Goal: Ask a question: Seek information or help from site administrators or community

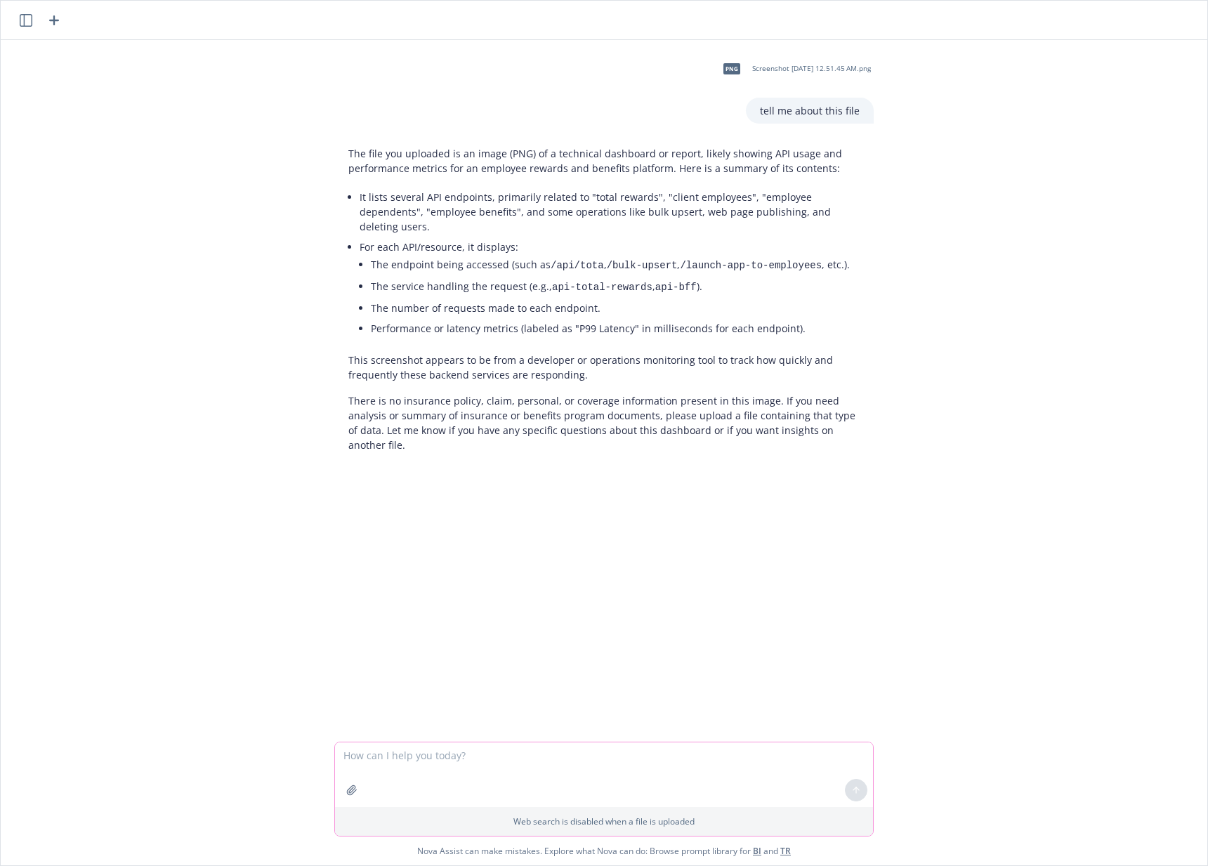
click at [454, 757] on textarea at bounding box center [604, 774] width 538 height 65
click at [416, 704] on textarea at bounding box center [604, 708] width 538 height 65
type textarea "can you tell em about this file"
drag, startPoint x: 390, startPoint y: 598, endPoint x: 338, endPoint y: 593, distance: 52.2
click at [338, 596] on div at bounding box center [603, 599] width 539 height 6
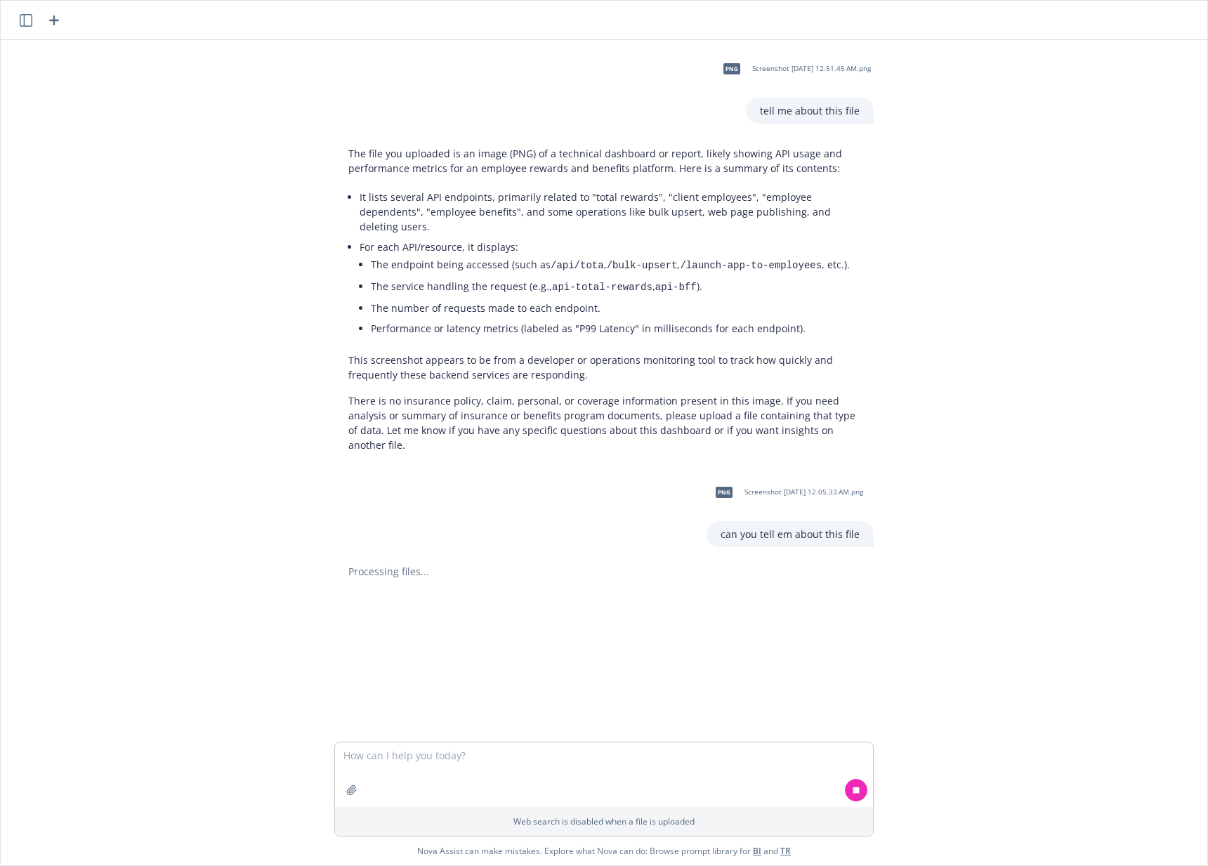
drag, startPoint x: 350, startPoint y: 598, endPoint x: 388, endPoint y: 595, distance: 37.3
click at [388, 596] on div at bounding box center [603, 599] width 539 height 6
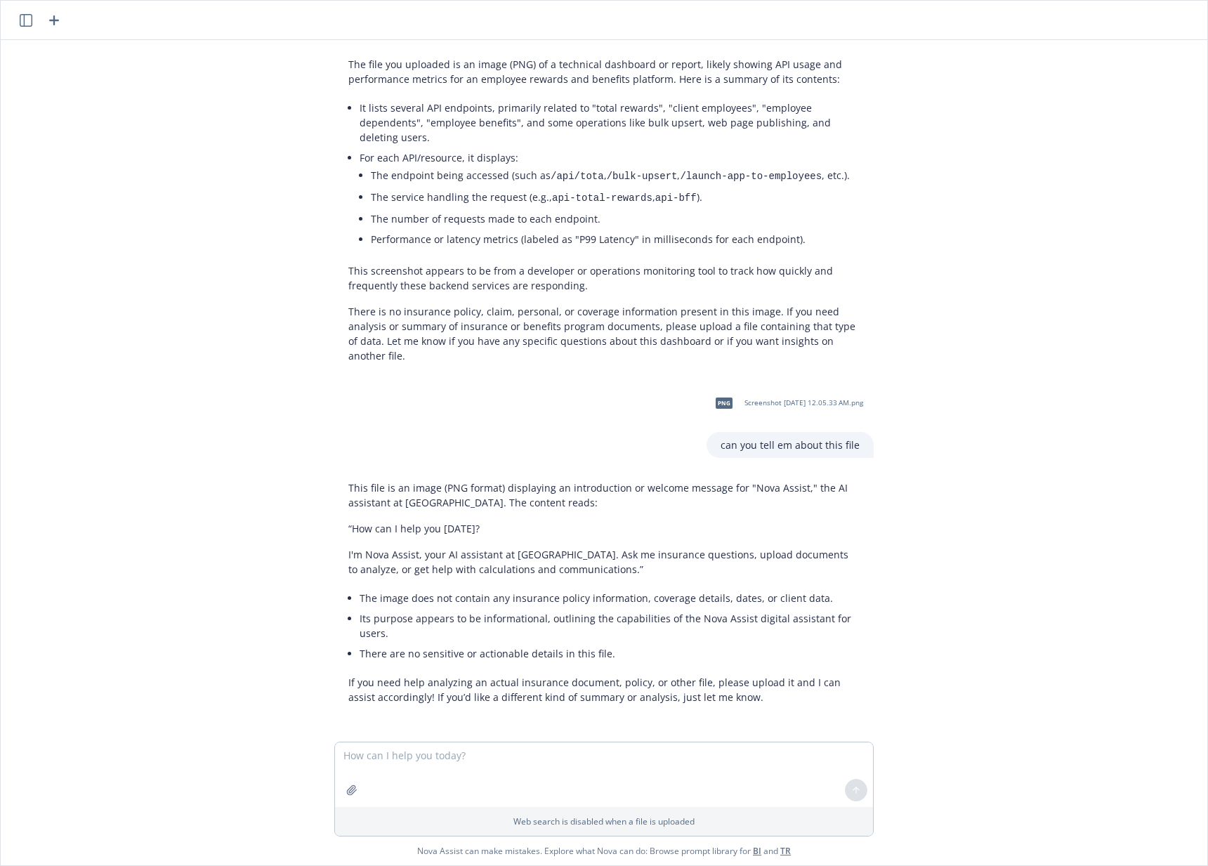
scroll to position [90, 0]
click at [450, 783] on textarea at bounding box center [604, 774] width 538 height 65
click at [534, 704] on textarea at bounding box center [604, 708] width 538 height 65
type textarea "can you tell me about this file?"
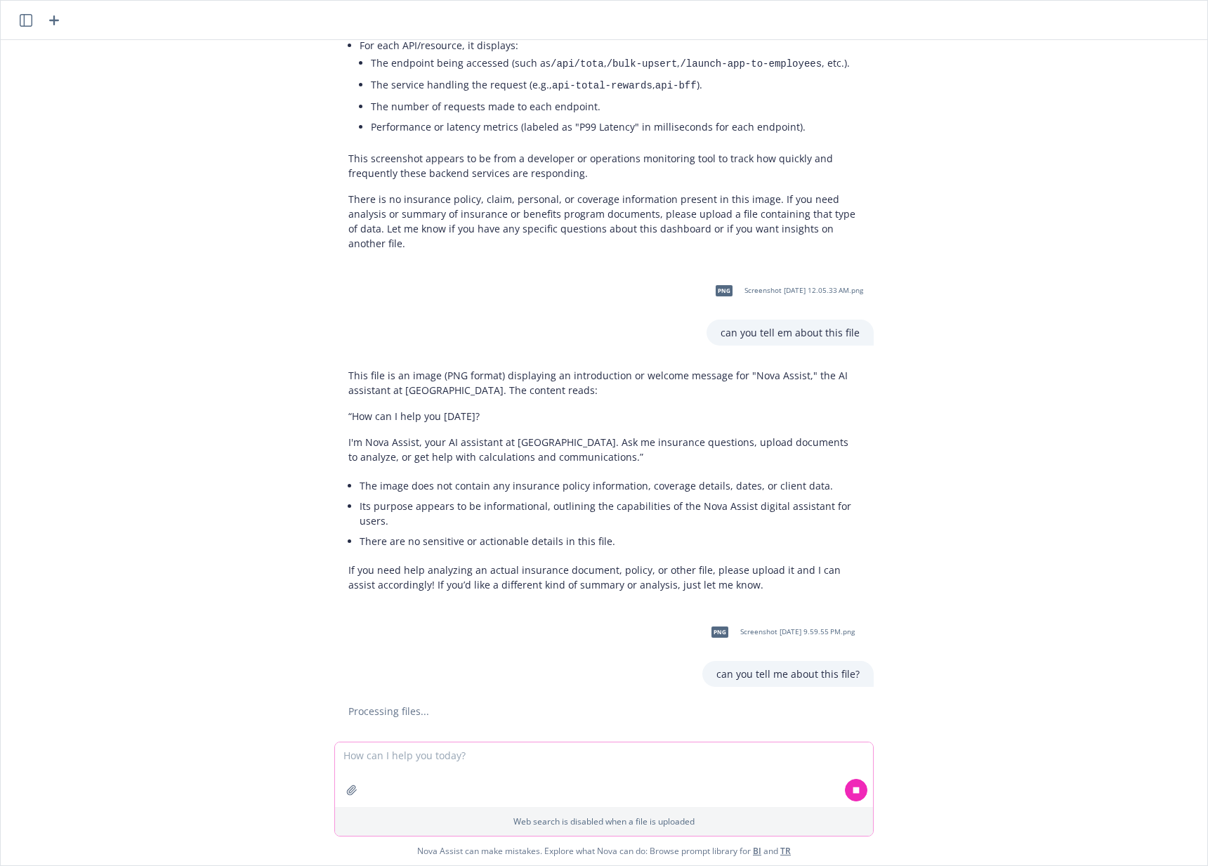
scroll to position [233, 0]
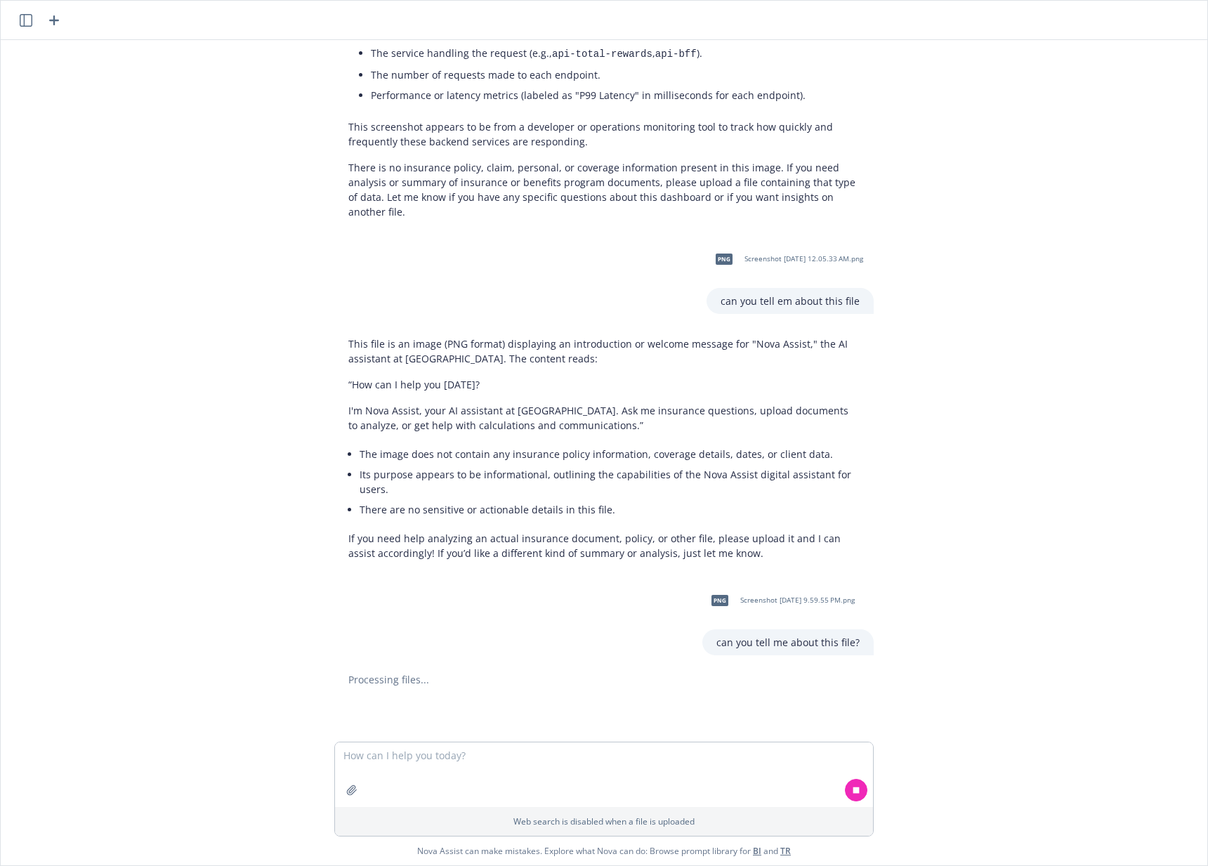
click at [740, 600] on span "Screenshot 2025-08-28 at 9.59.55 PM.png" at bounding box center [797, 600] width 114 height 9
click at [513, 664] on div "png Screenshot 2025-08-25 at 12.51.45 AM.png tell me about this file The file y…" at bounding box center [604, 391] width 1207 height 702
click at [1101, 110] on div "png Screenshot 2025-08-25 at 12.51.45 AM.png tell me about this file The file y…" at bounding box center [604, 391] width 1207 height 702
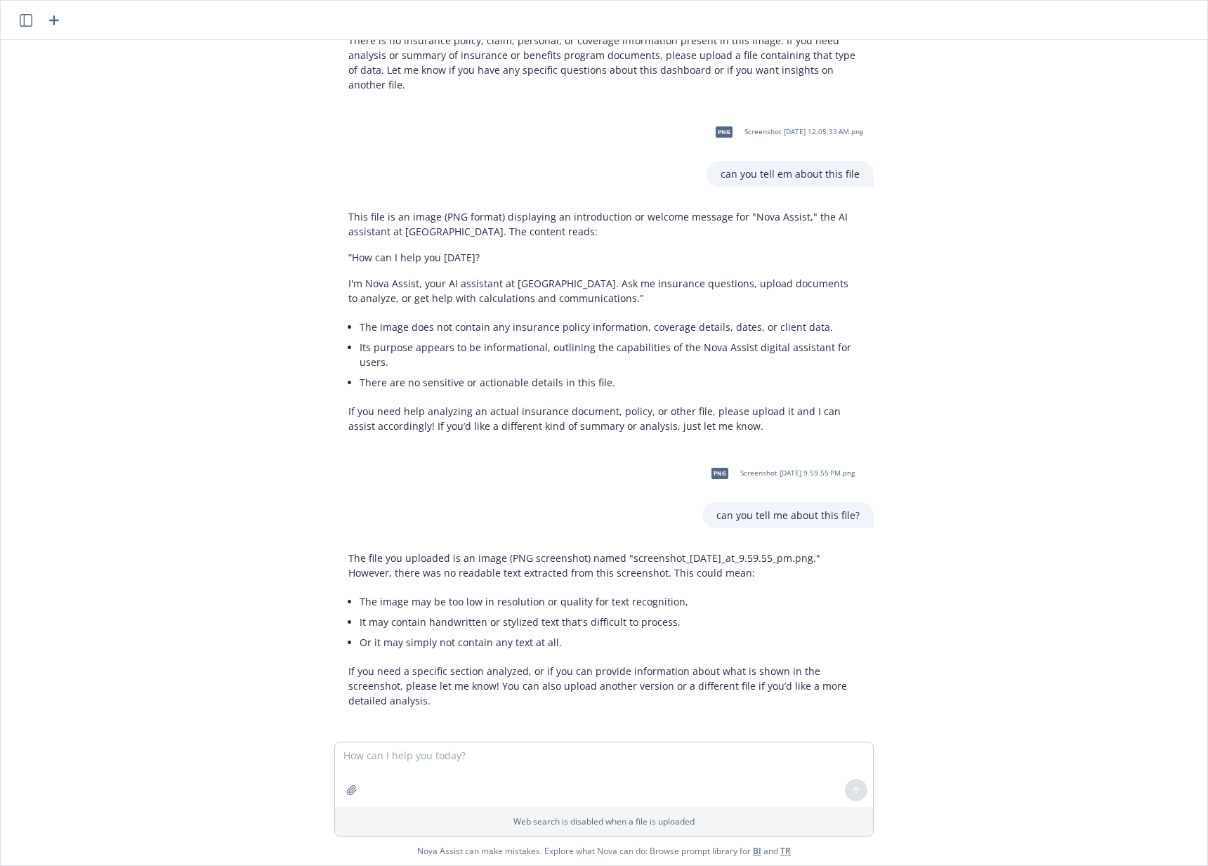
scroll to position [364, 0]
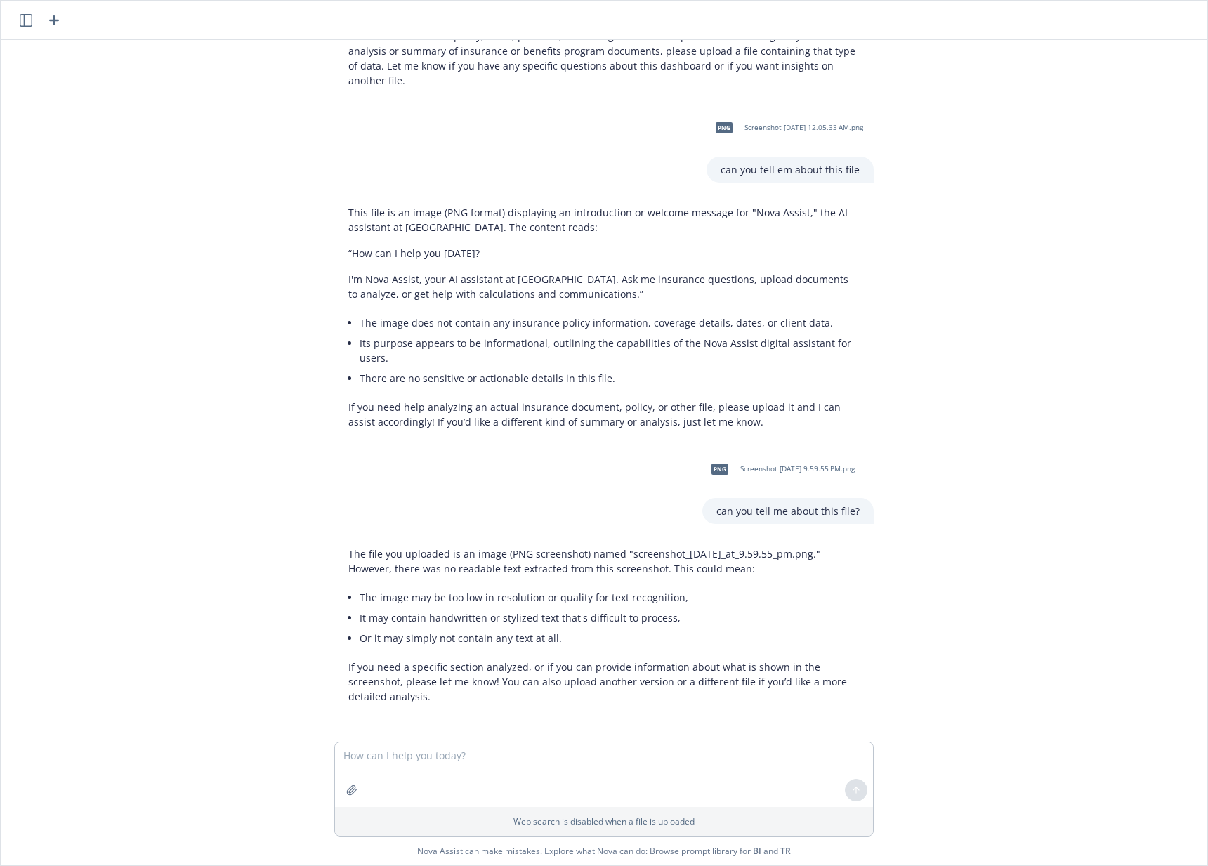
click at [1020, 288] on div "png Screenshot 2025-08-25 at 12.51.45 AM.png tell me about this file The file y…" at bounding box center [604, 391] width 1207 height 702
click at [986, 449] on div "png Screenshot 2025-08-25 at 12.51.45 AM.png tell me about this file The file y…" at bounding box center [604, 391] width 1207 height 702
click at [972, 449] on div "png Screenshot 2025-08-25 at 12.51.45 AM.png tell me about this file The file y…" at bounding box center [604, 391] width 1207 height 702
click at [978, 258] on div "png Screenshot 2025-08-25 at 12.51.45 AM.png tell me about this file The file y…" at bounding box center [604, 391] width 1207 height 702
click at [544, 776] on textarea at bounding box center [604, 774] width 538 height 65
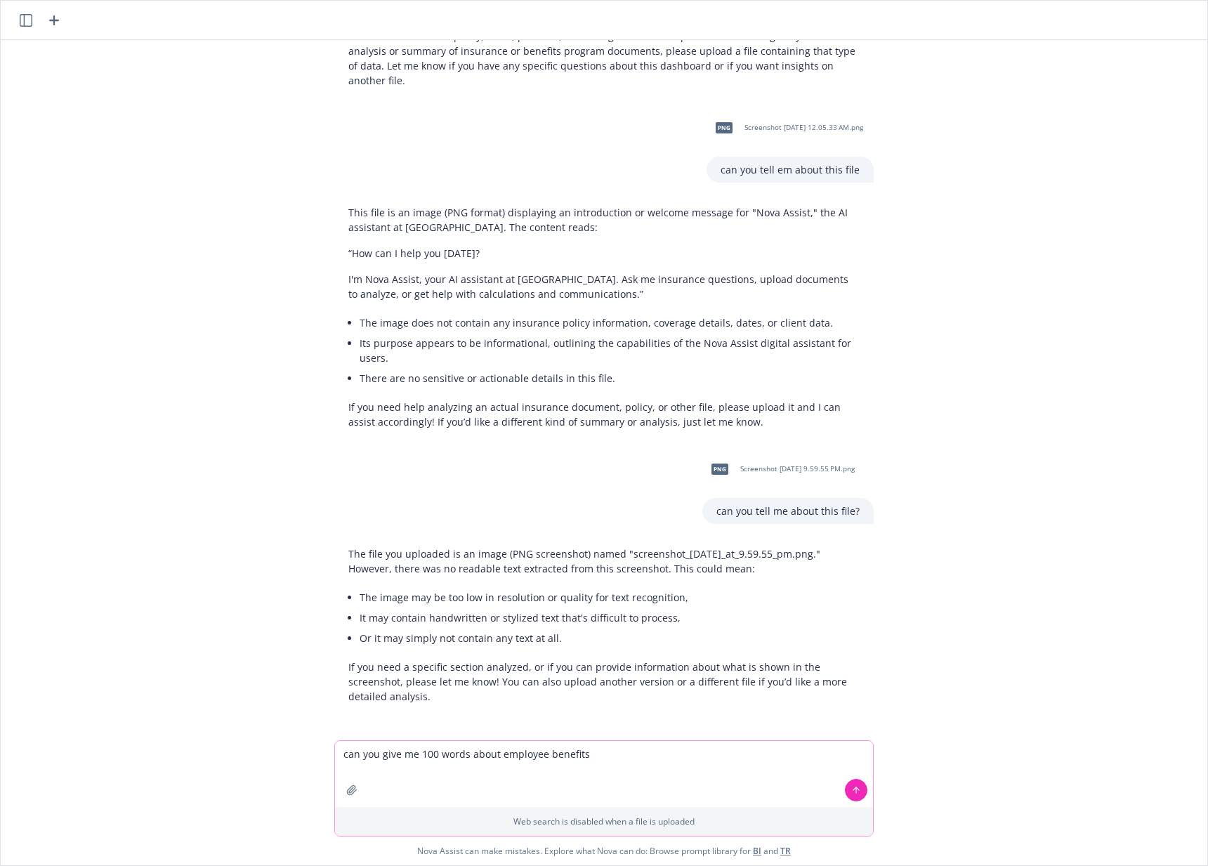
type textarea "can you give me 100 words about employee benefits?"
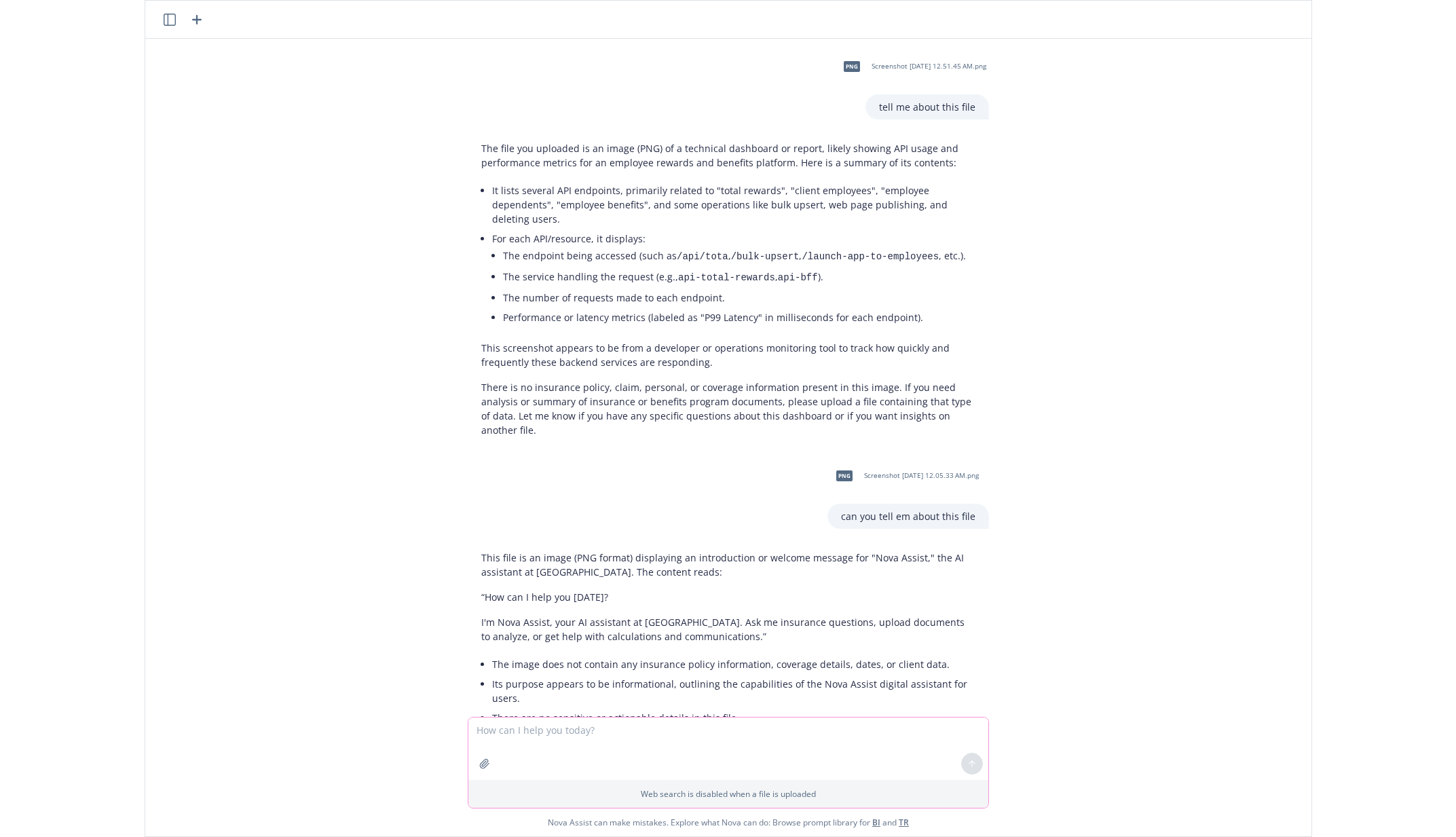
scroll to position [534, 0]
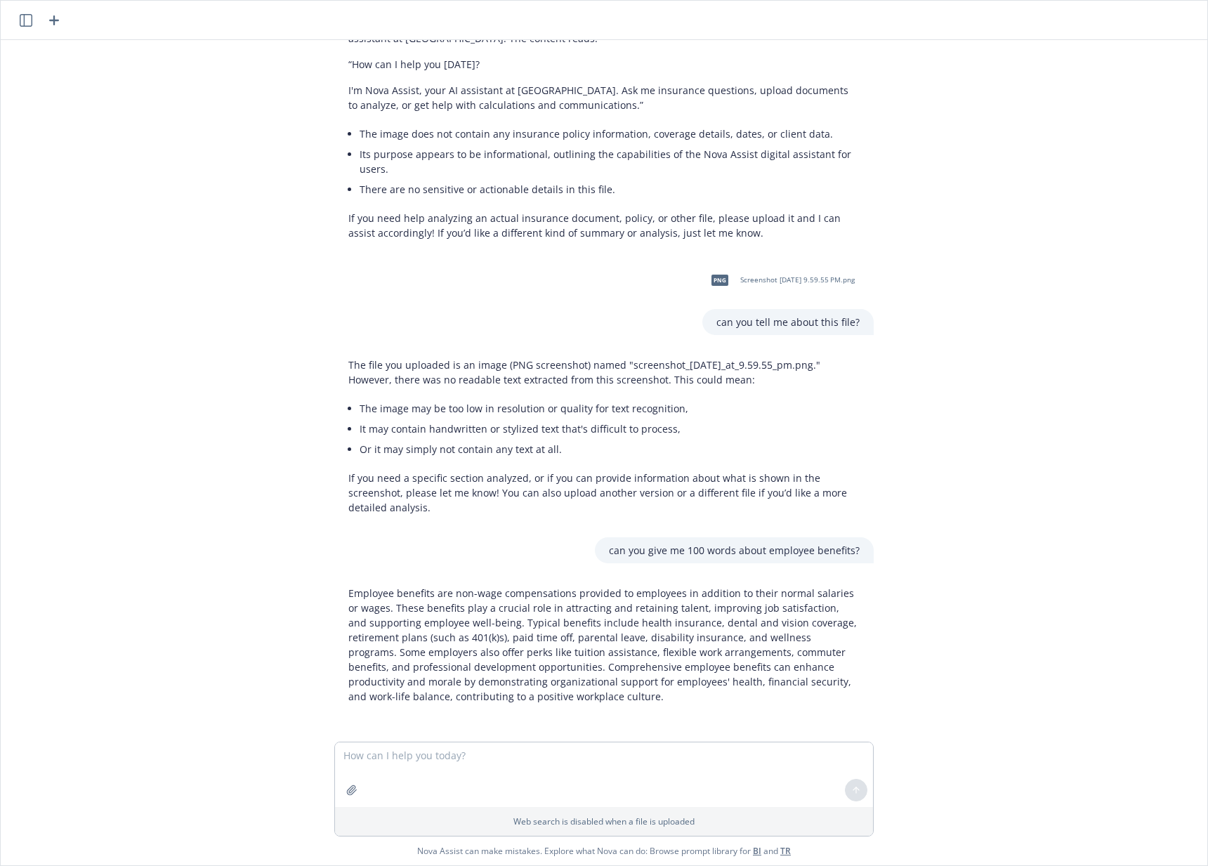
click at [994, 453] on div "png Screenshot 2025-08-25 at 12.51.45 AM.png tell me about this file The file y…" at bounding box center [604, 391] width 1207 height 702
click at [295, 308] on div "png Screenshot 2025-08-25 at 12.51.45 AM.png tell me about this file The file y…" at bounding box center [604, 391] width 1207 height 702
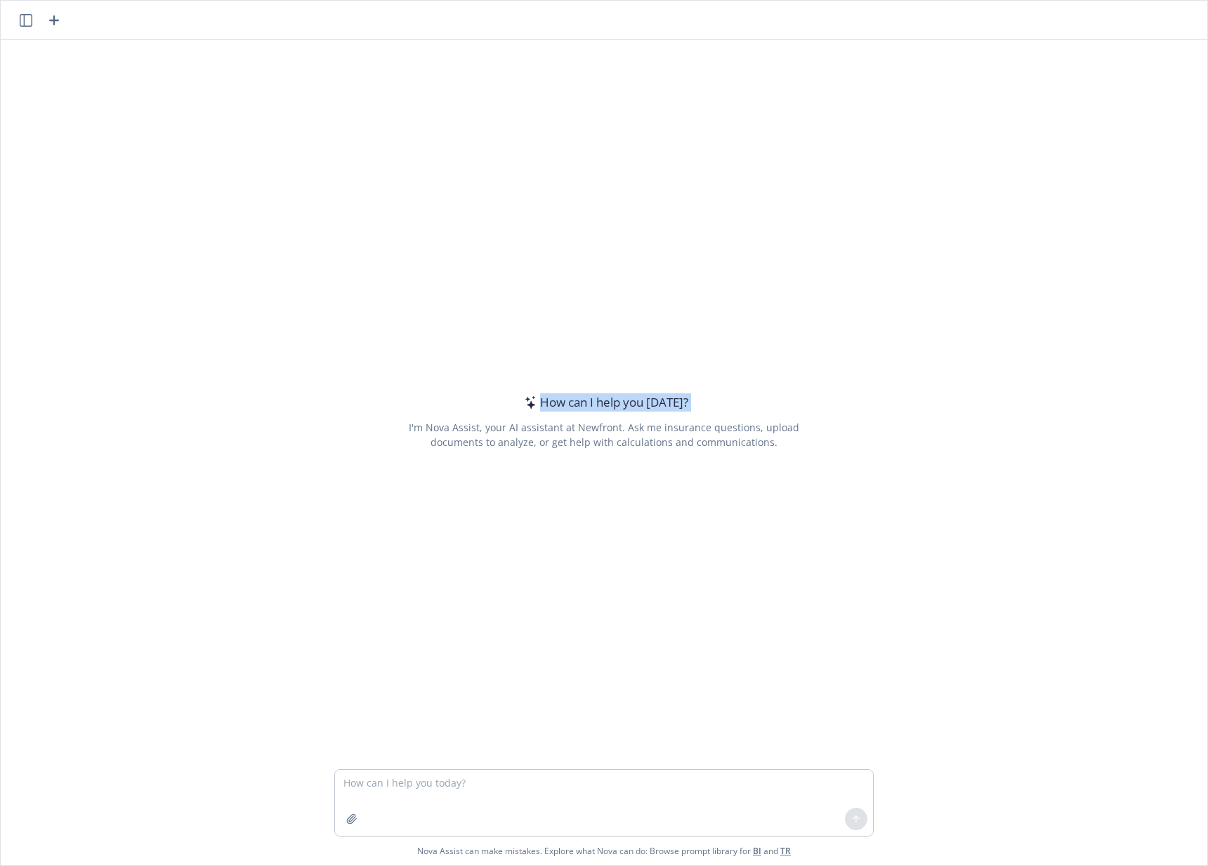
drag, startPoint x: 196, startPoint y: 31, endPoint x: 202, endPoint y: 43, distance: 13.5
click at [202, 43] on div "How can I help you [DATE]? I'm Nova Assist, your AI assistant at Newfront. Ask …" at bounding box center [604, 433] width 1207 height 865
click at [202, 43] on div "How can I help you [DATE]? I'm Nova Assist, your AI assistant at Newfront. Ask …" at bounding box center [604, 404] width 1207 height 729
